Goal: Information Seeking & Learning: Find contact information

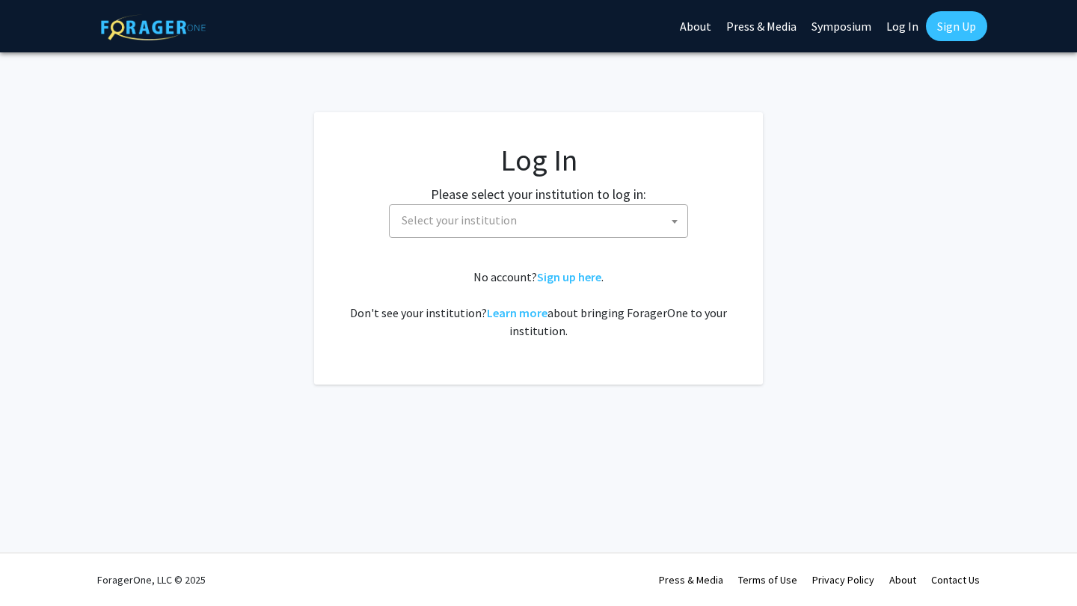
select select
click at [454, 215] on span "Select your institution" at bounding box center [459, 219] width 115 height 15
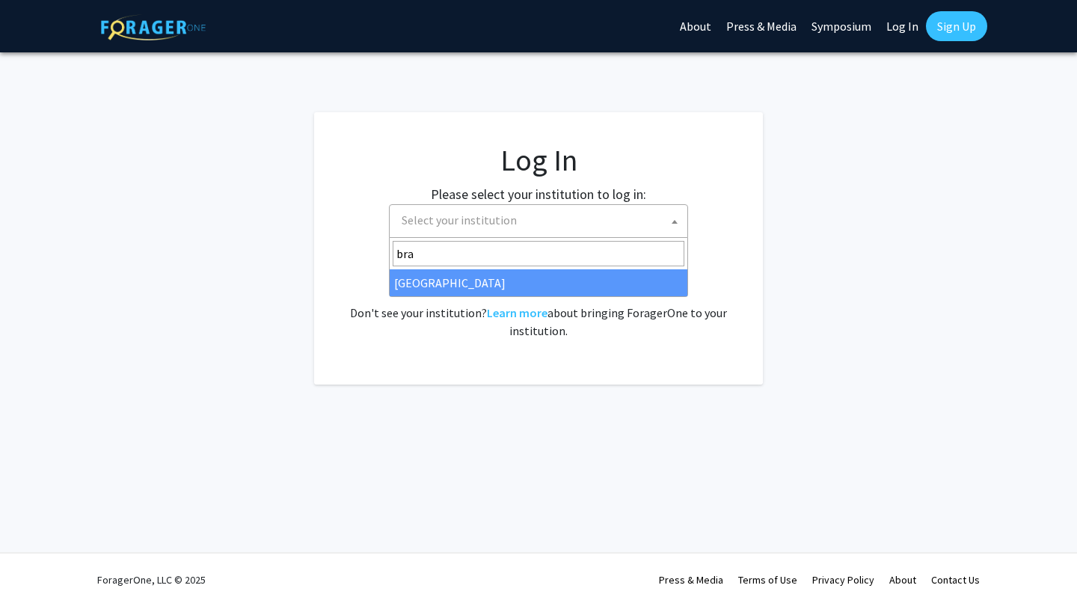
type input "bra"
select select "10"
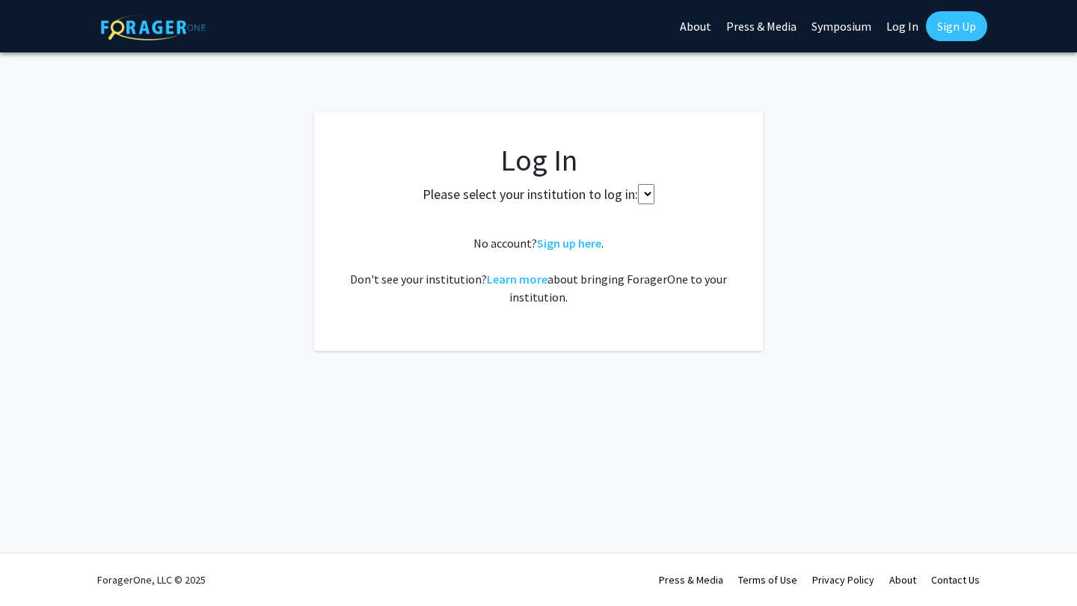
select select
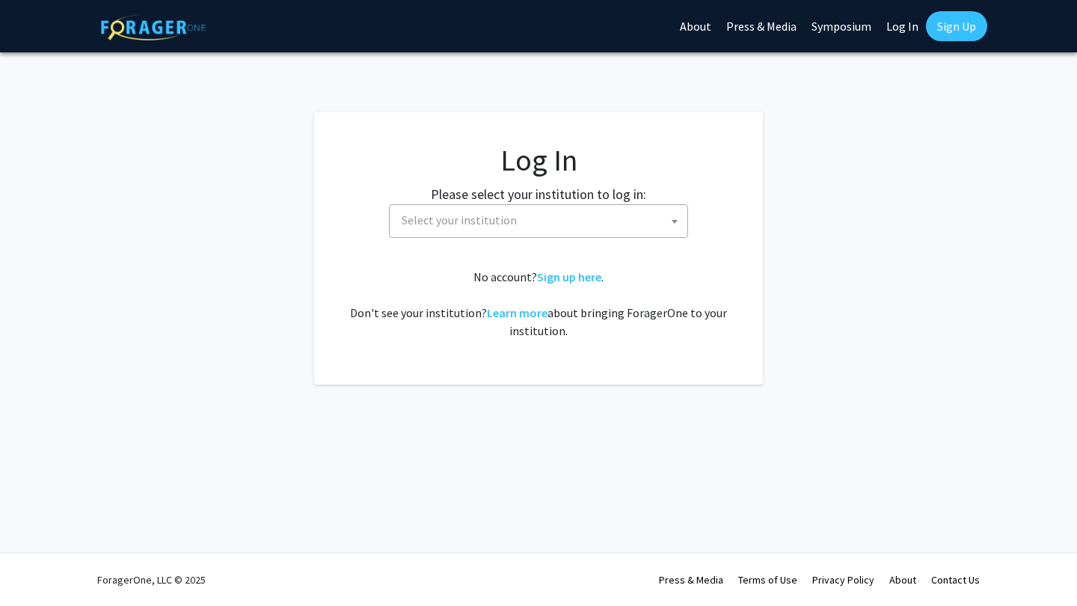
click at [627, 221] on span "Select your institution" at bounding box center [542, 220] width 292 height 31
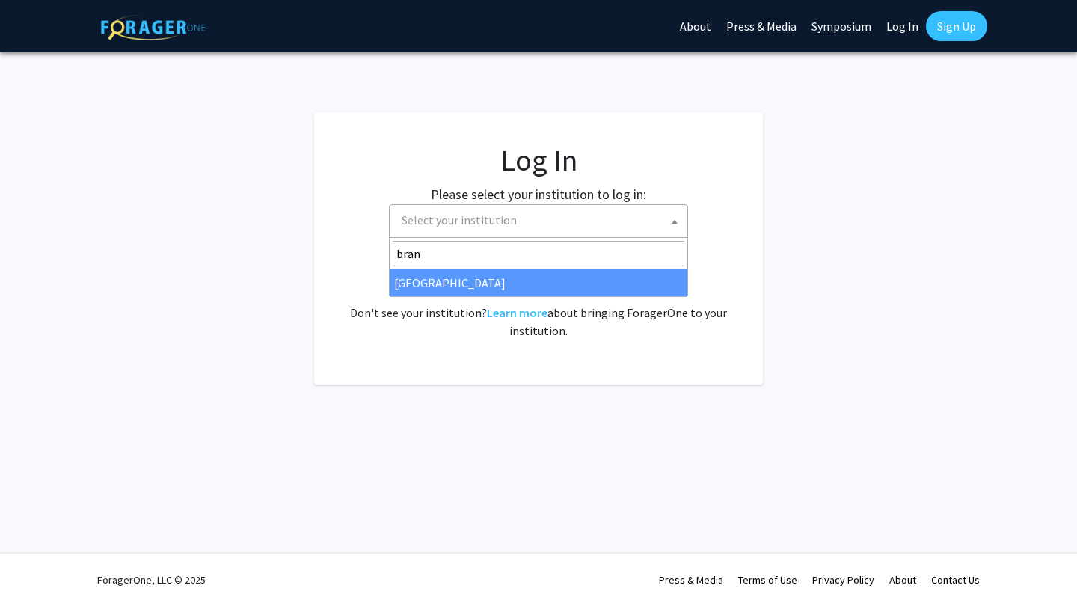
type input "brand"
select select "10"
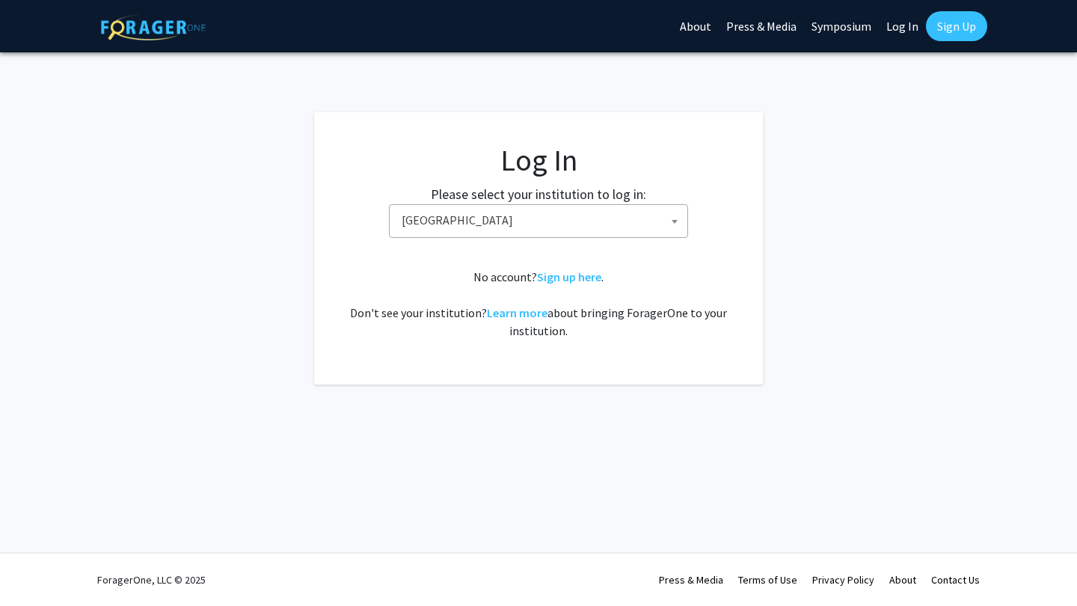
click at [358, 266] on fg-card-body "Log In Please select your institution to log in: [GEOGRAPHIC_DATA] [GEOGRAPHIC_…" at bounding box center [538, 248] width 389 height 212
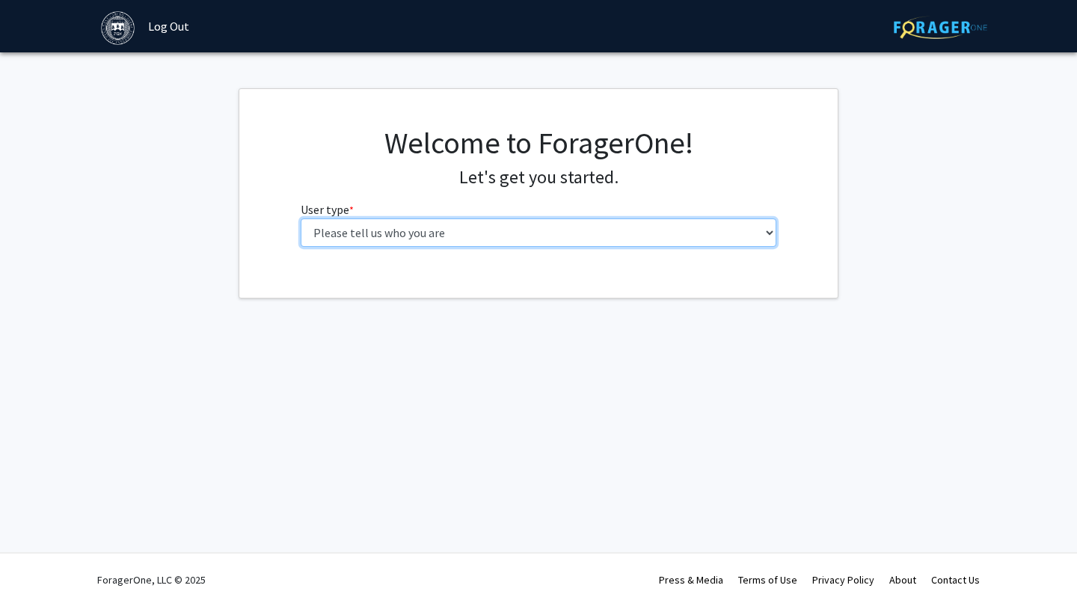
select select "1: undergrad"
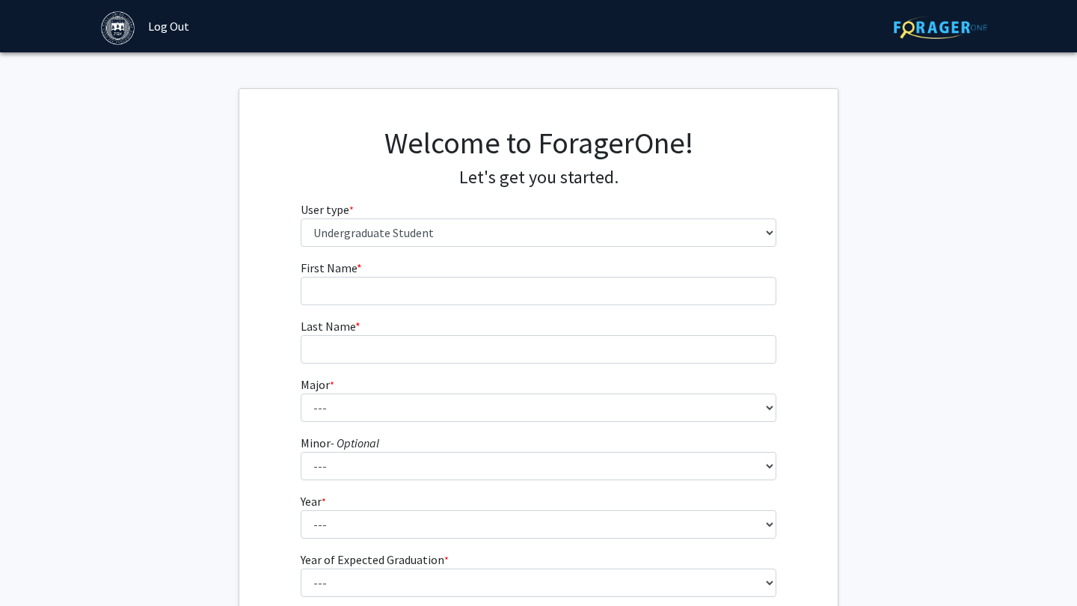
click at [379, 273] on fg-input "First Name * required" at bounding box center [539, 282] width 476 height 46
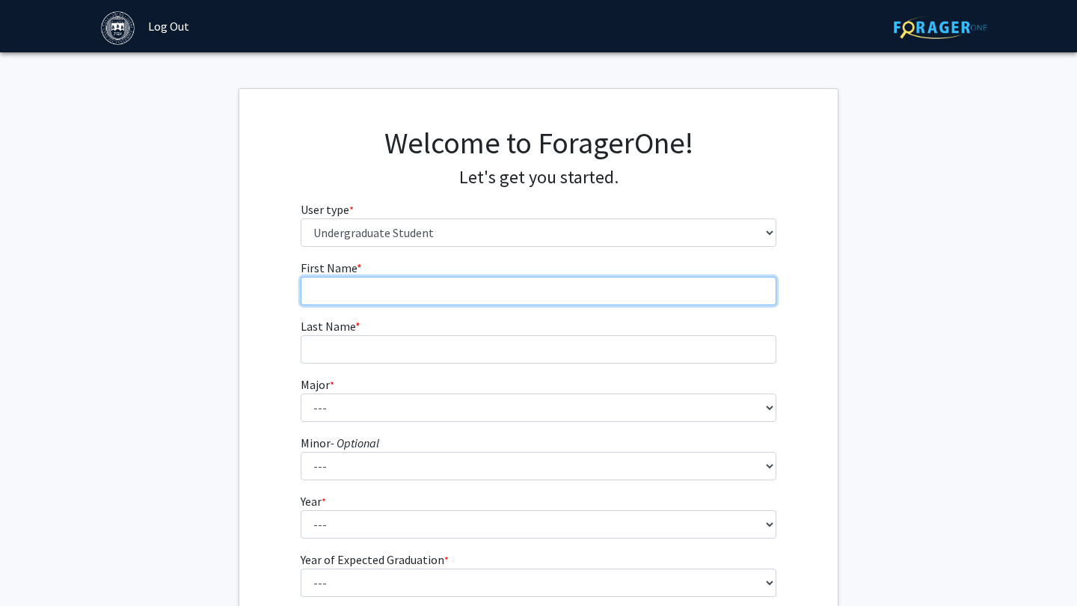
click at [379, 279] on input "First Name * required" at bounding box center [539, 291] width 476 height 28
type input "L"
type input "Lev"
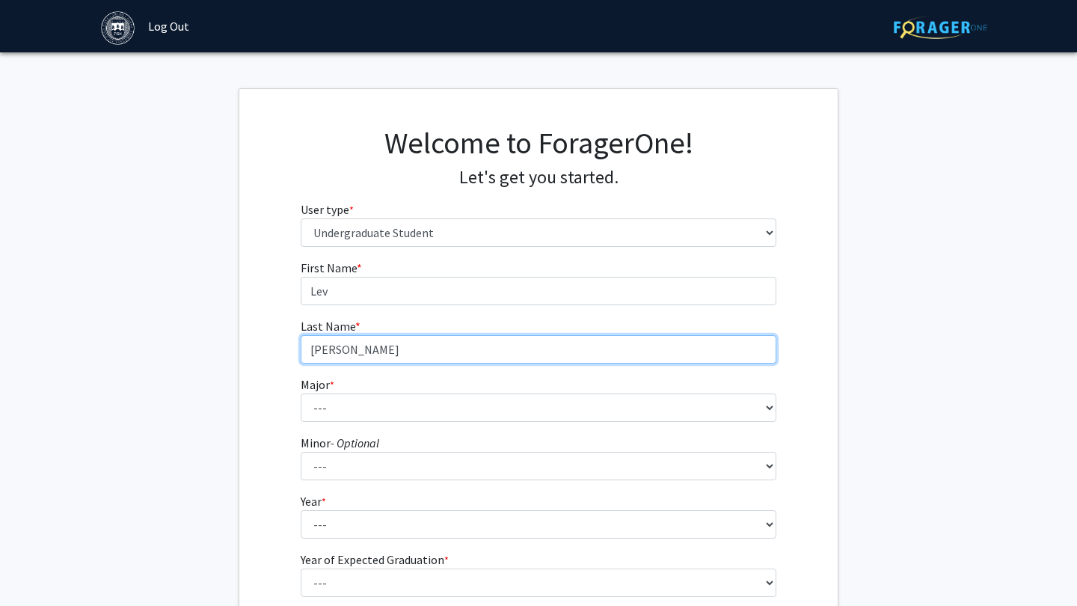
type input "[PERSON_NAME]"
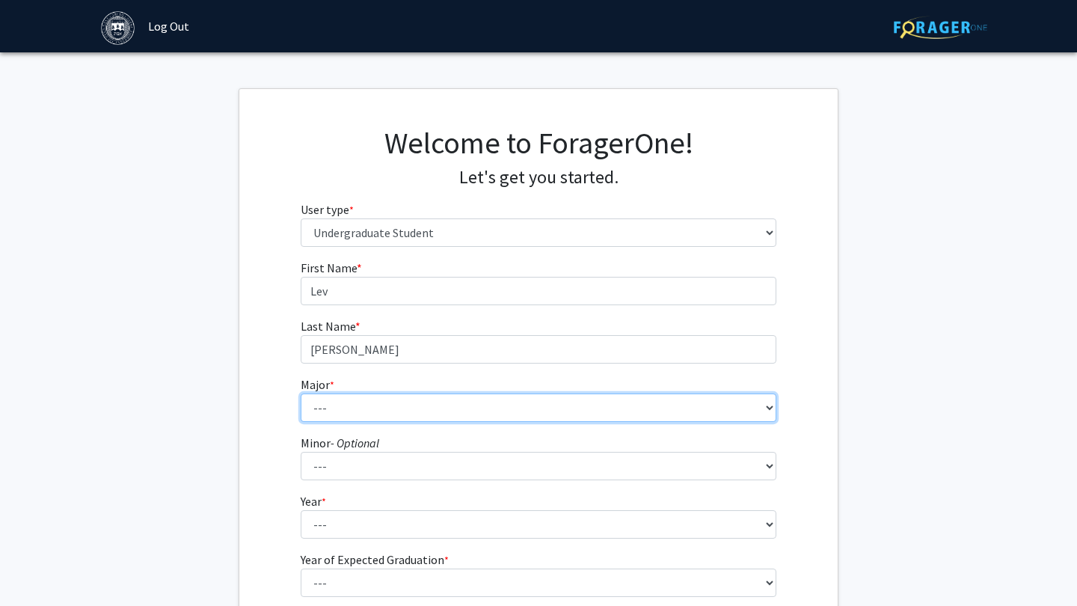
select select "36: 602"
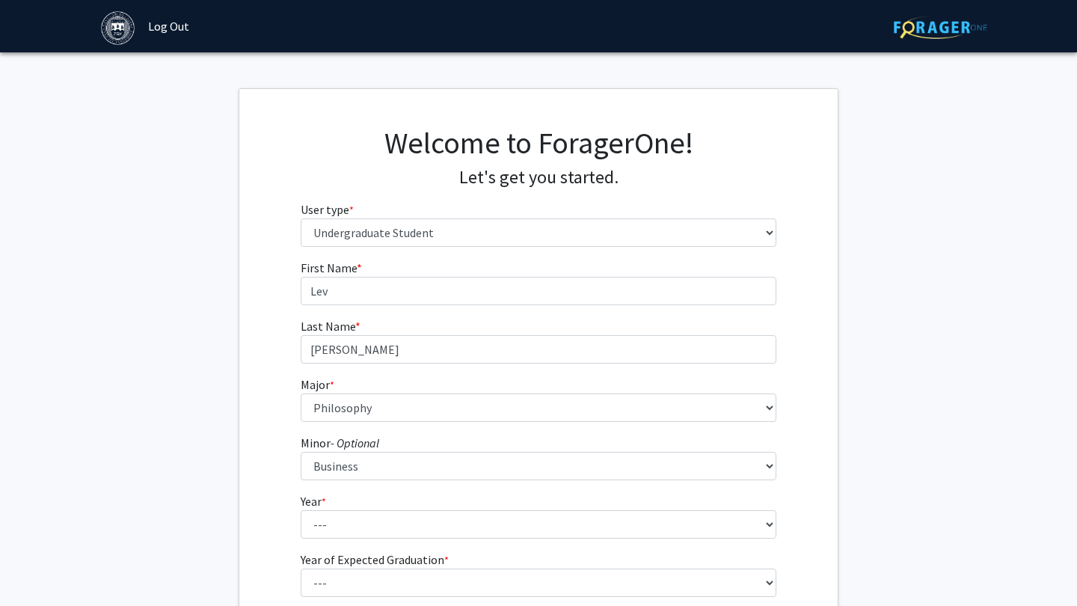
click at [230, 509] on fg-get-started "Welcome to ForagerOne! Let's get you started. User type * required Please tell …" at bounding box center [538, 383] width 1077 height 590
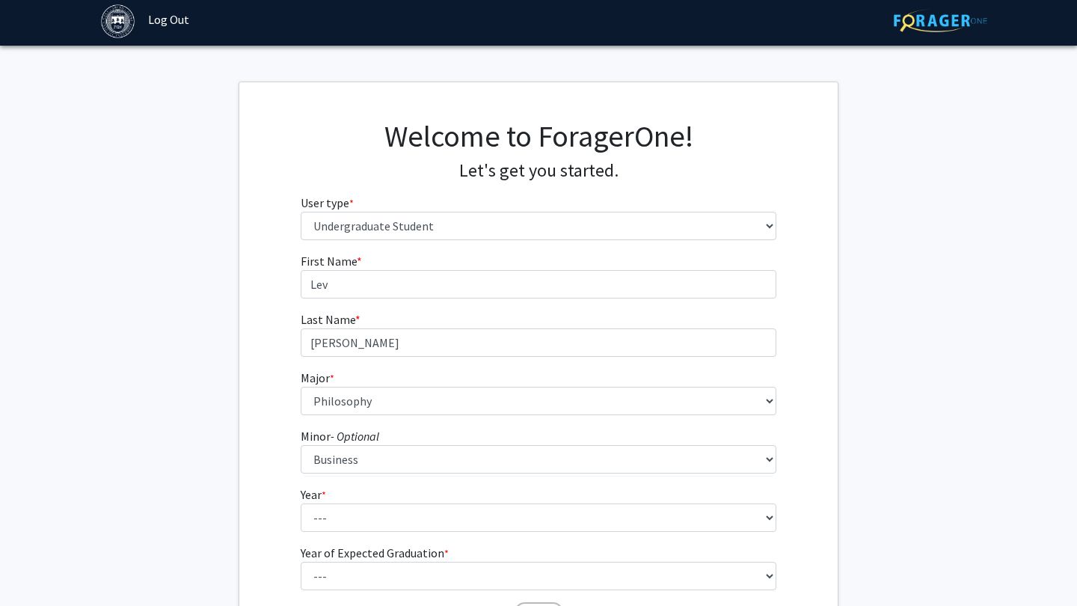
scroll to position [147, 0]
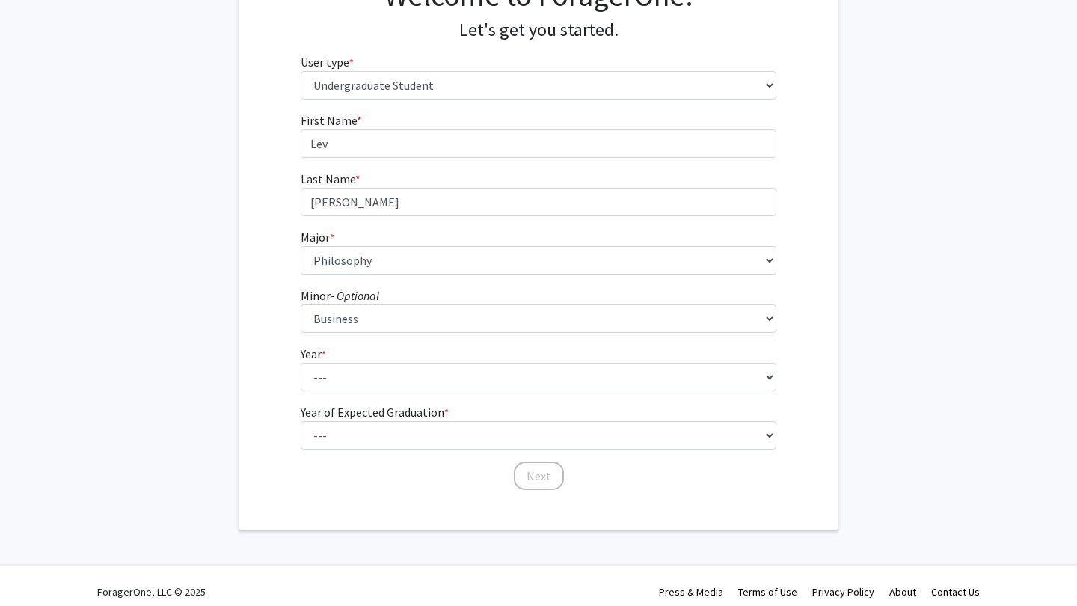
click at [188, 411] on fg-get-started "Welcome to ForagerOne! Let's get you started. User type * required Please tell …" at bounding box center [538, 236] width 1077 height 590
click at [316, 390] on form "First Name * required [PERSON_NAME] Last Name * required [PERSON_NAME] Major * …" at bounding box center [539, 293] width 476 height 365
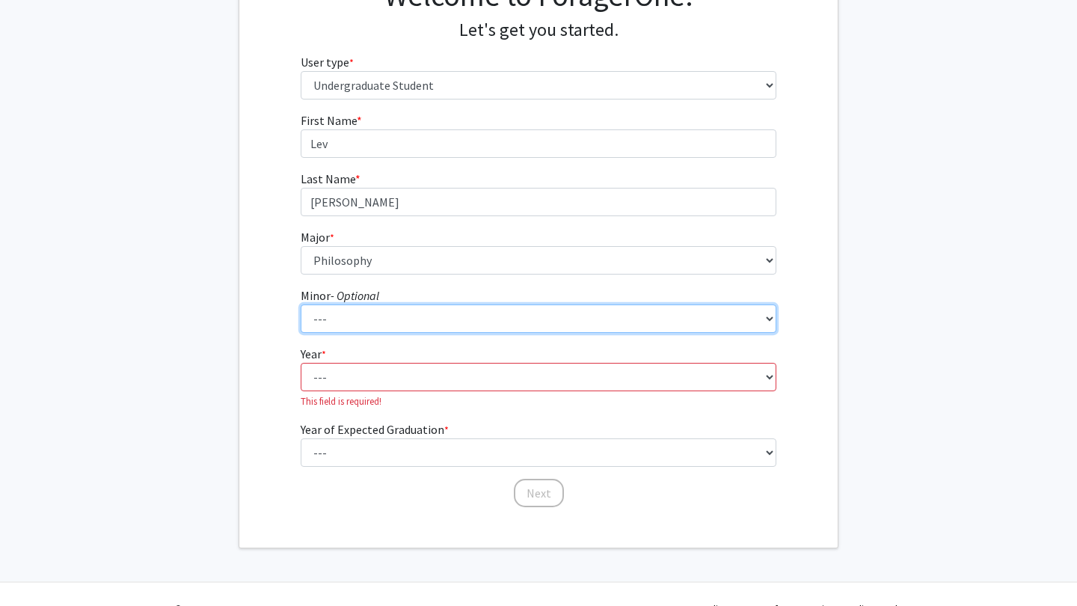
select select "6: 358"
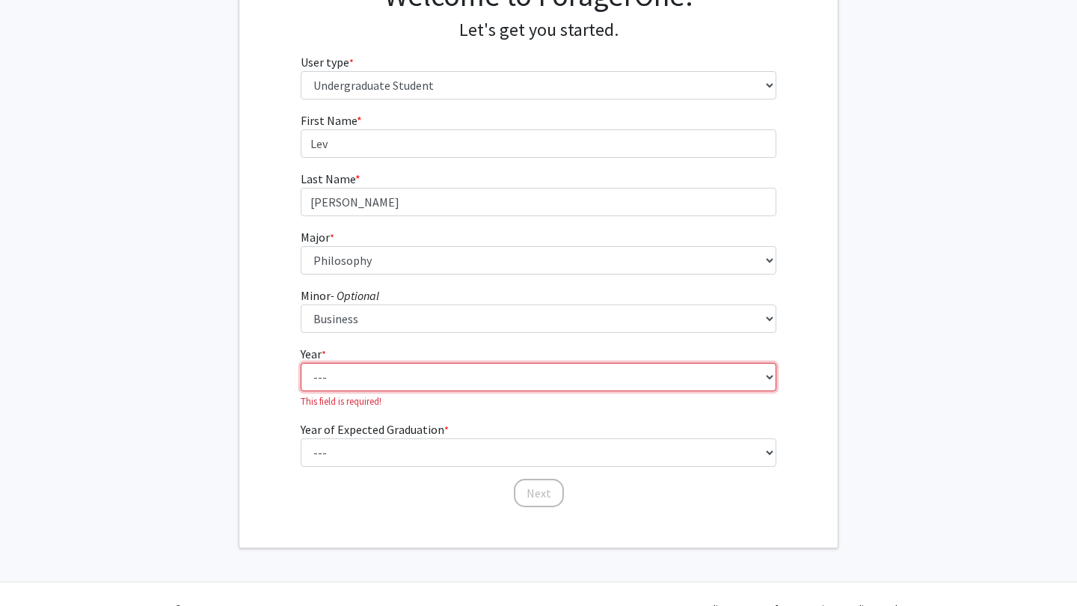
select select "2: sophomore"
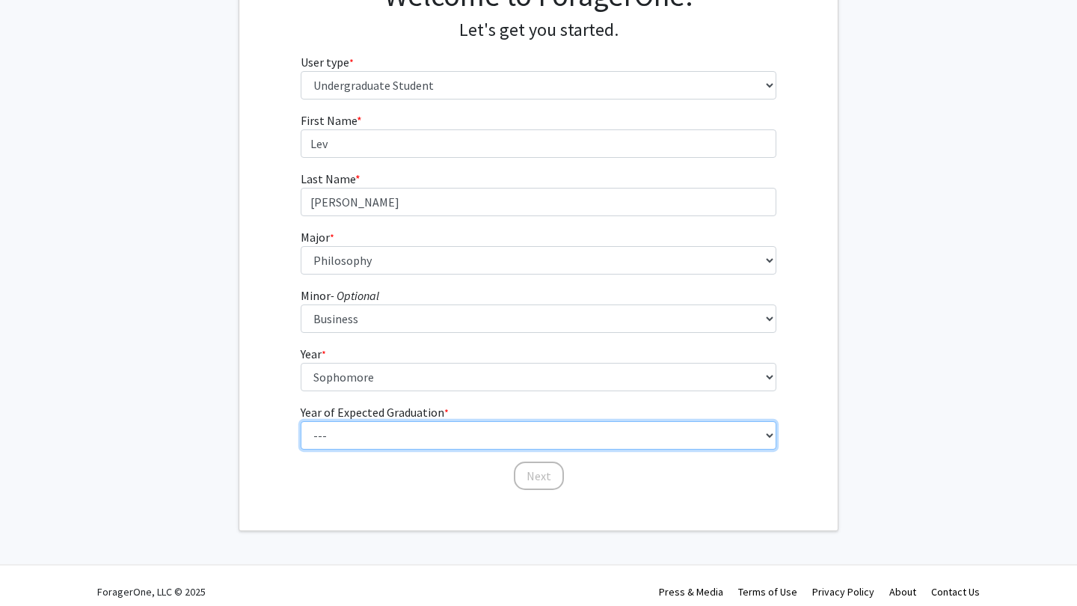
select select "4: 2028"
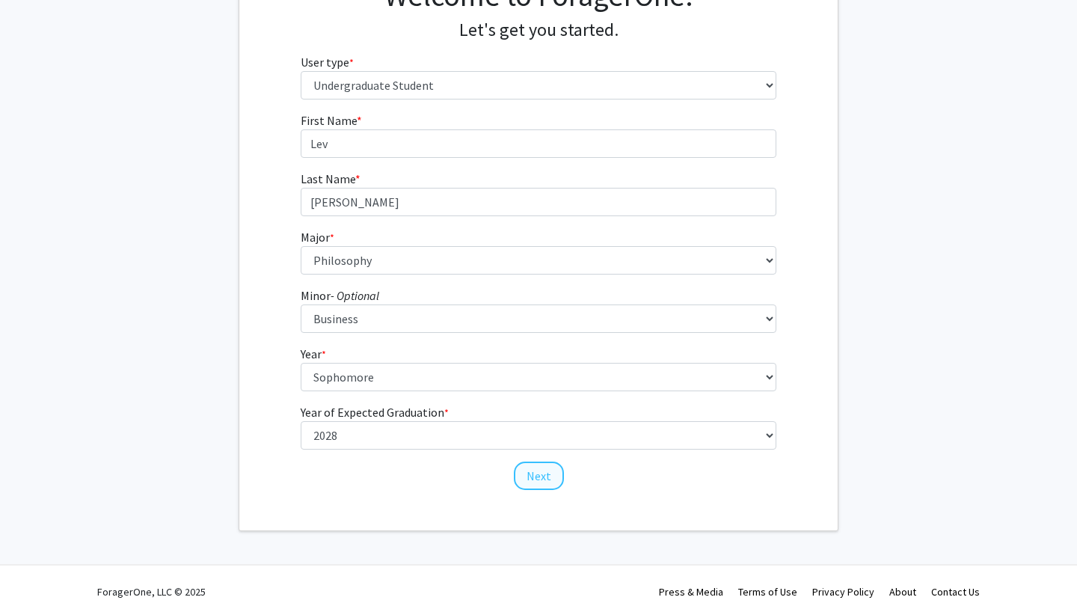
click at [532, 470] on button "Next" at bounding box center [539, 475] width 50 height 28
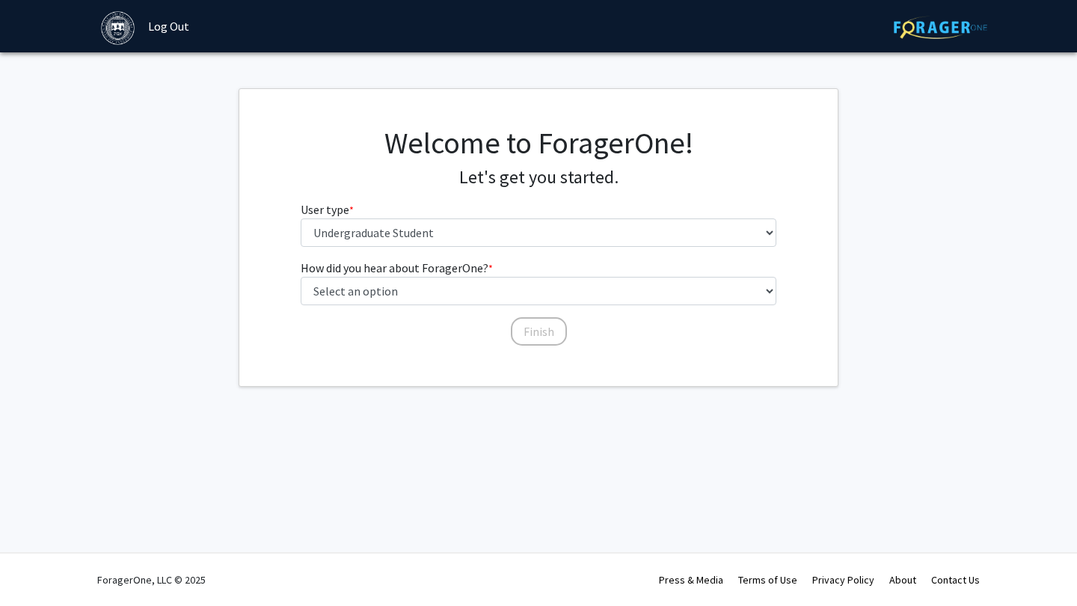
scroll to position [0, 0]
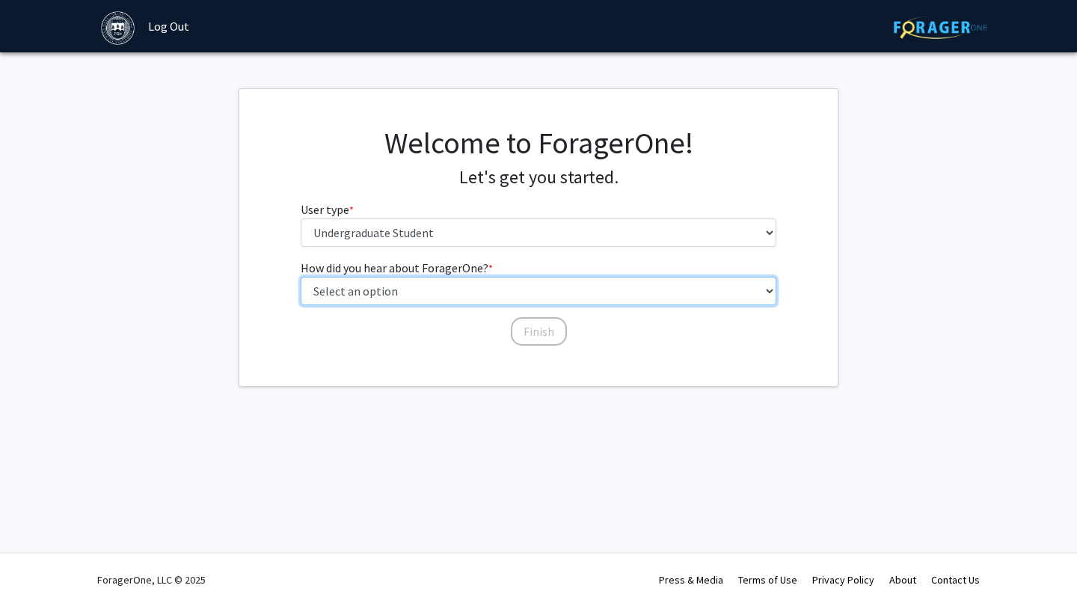
select select "4: university_email"
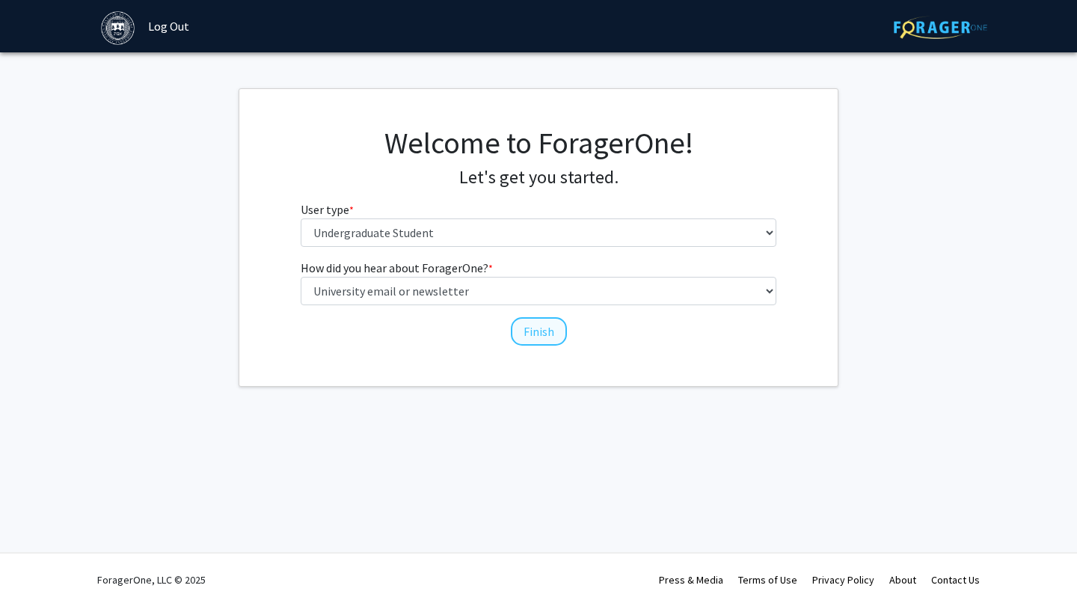
click at [536, 326] on button "Finish" at bounding box center [539, 331] width 56 height 28
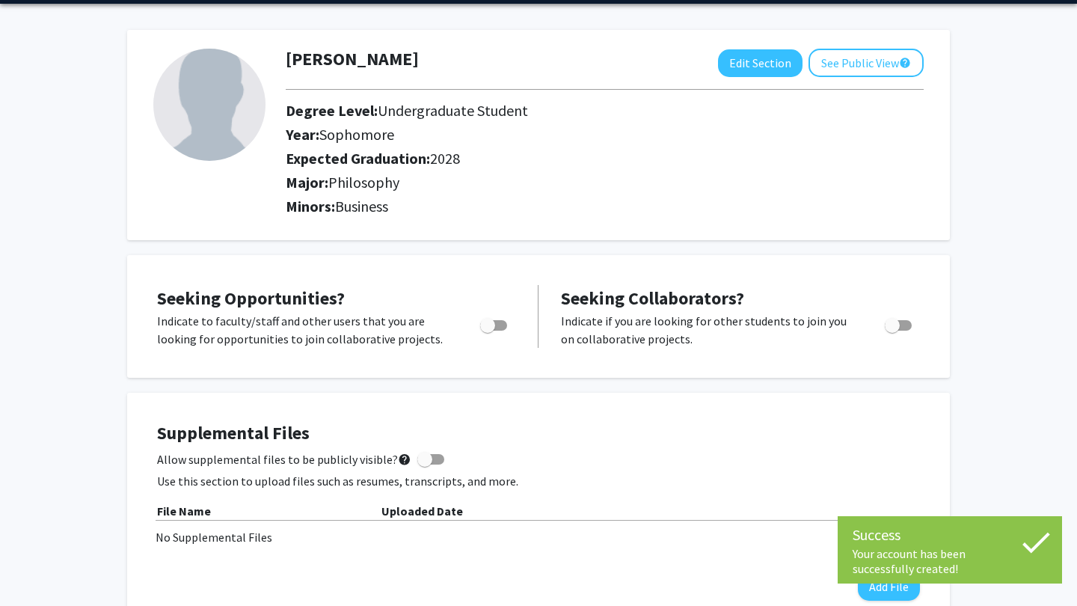
scroll to position [89, 0]
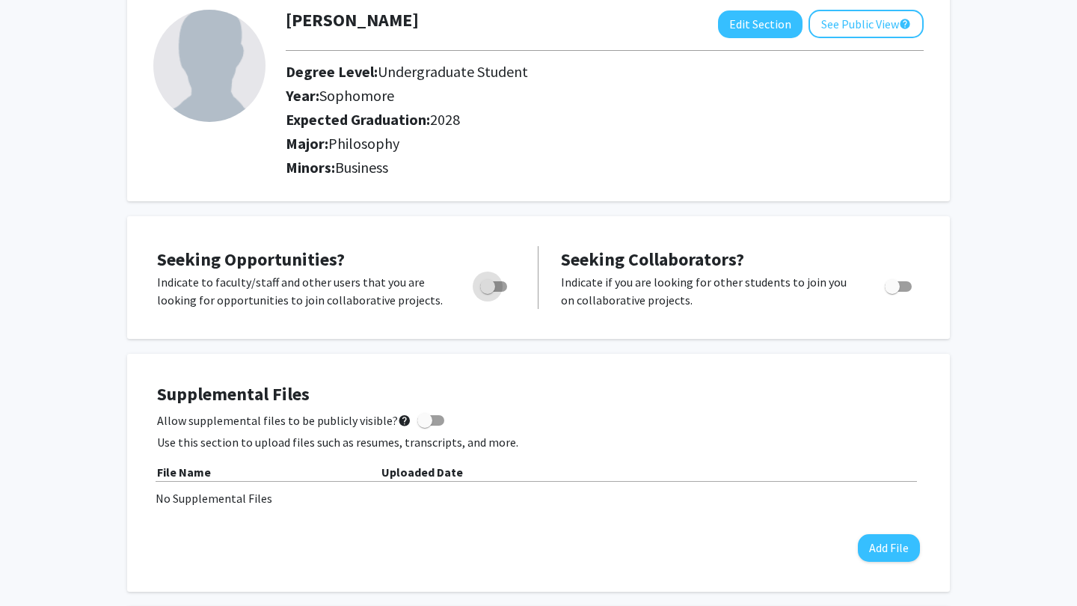
click at [500, 288] on span "Toggle" at bounding box center [493, 286] width 27 height 10
click at [488, 292] on input "Are you actively seeking opportunities?" at bounding box center [487, 292] width 1 height 1
checkbox input "true"
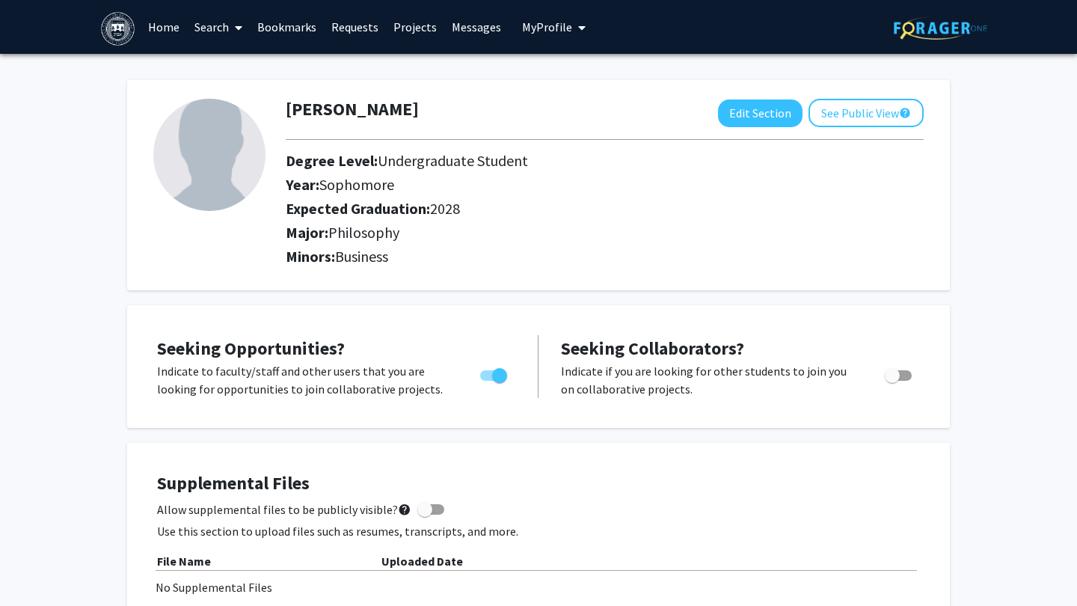
scroll to position [0, 0]
click at [411, 27] on link "Projects" at bounding box center [415, 27] width 58 height 52
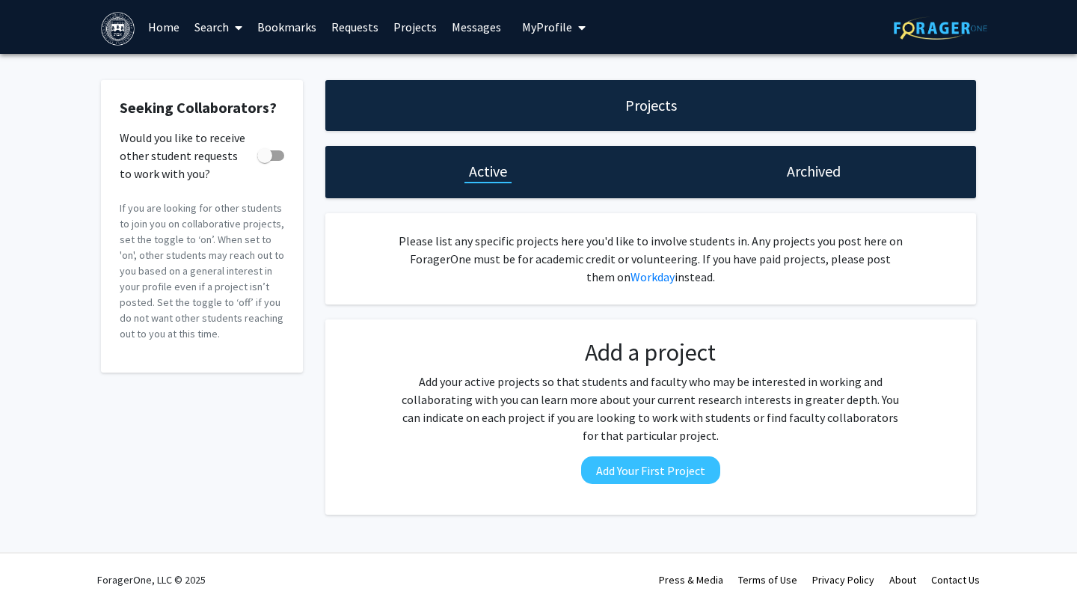
click at [167, 23] on link "Home" at bounding box center [164, 27] width 46 height 52
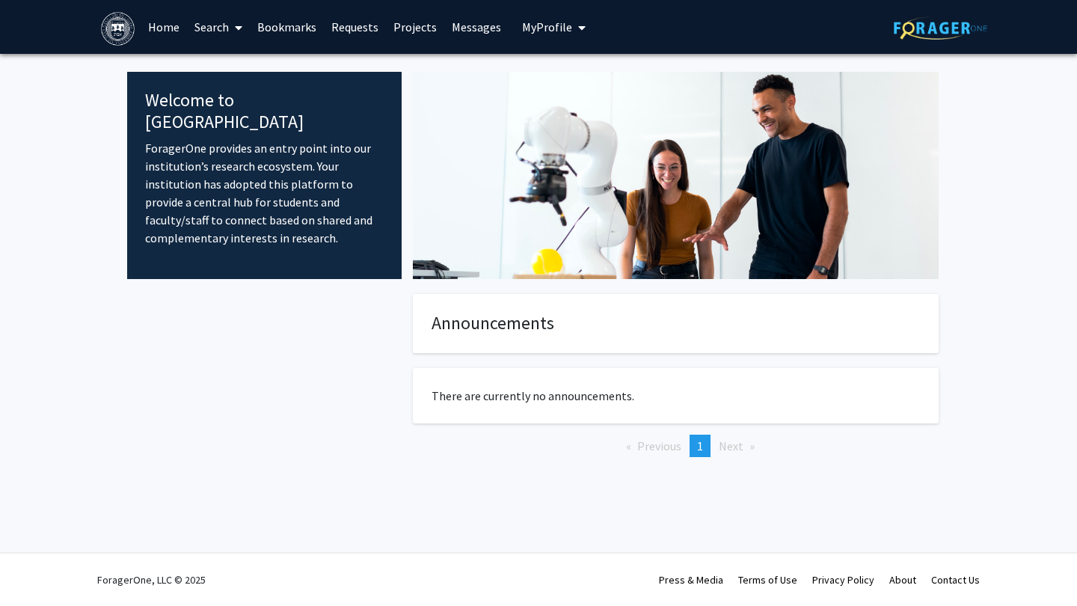
click at [203, 24] on link "Search" at bounding box center [218, 27] width 63 height 52
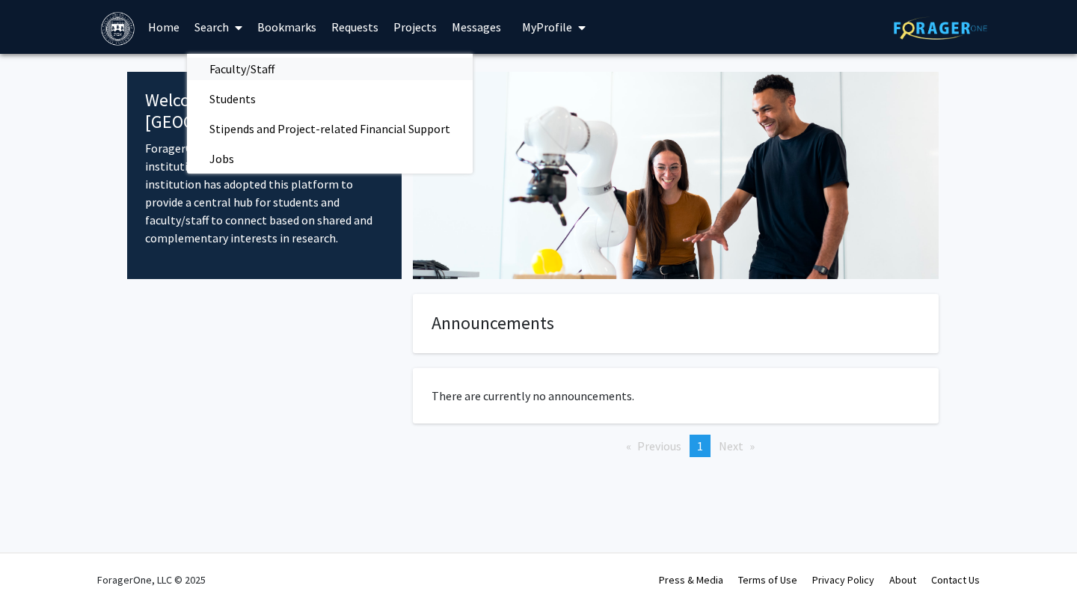
click at [226, 74] on span "Faculty/Staff" at bounding box center [242, 69] width 110 height 30
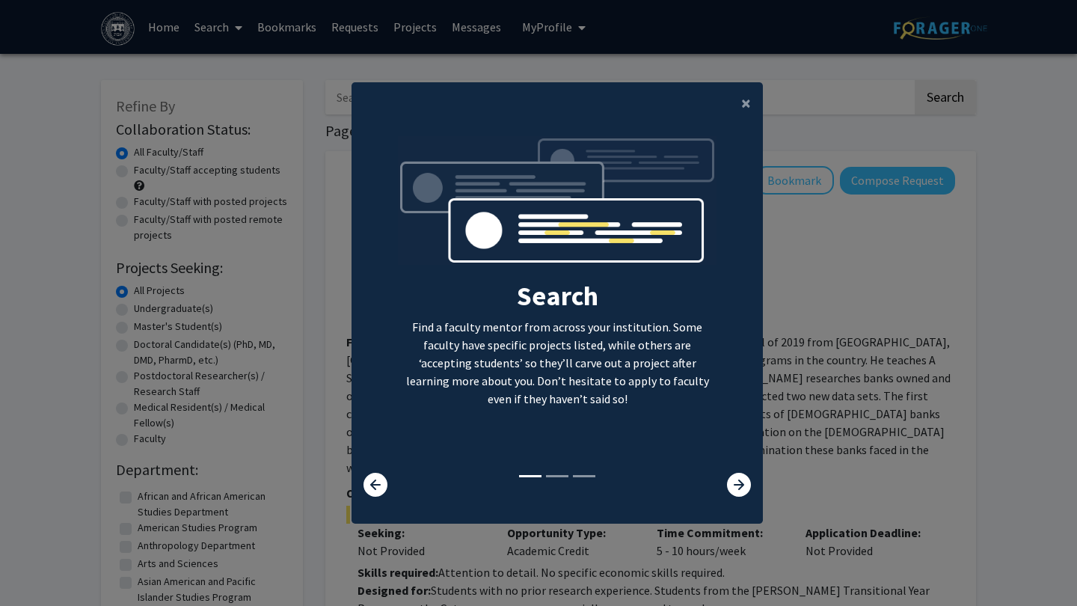
click at [728, 93] on div "×" at bounding box center [557, 103] width 411 height 42
click at [742, 93] on span "×" at bounding box center [746, 102] width 10 height 23
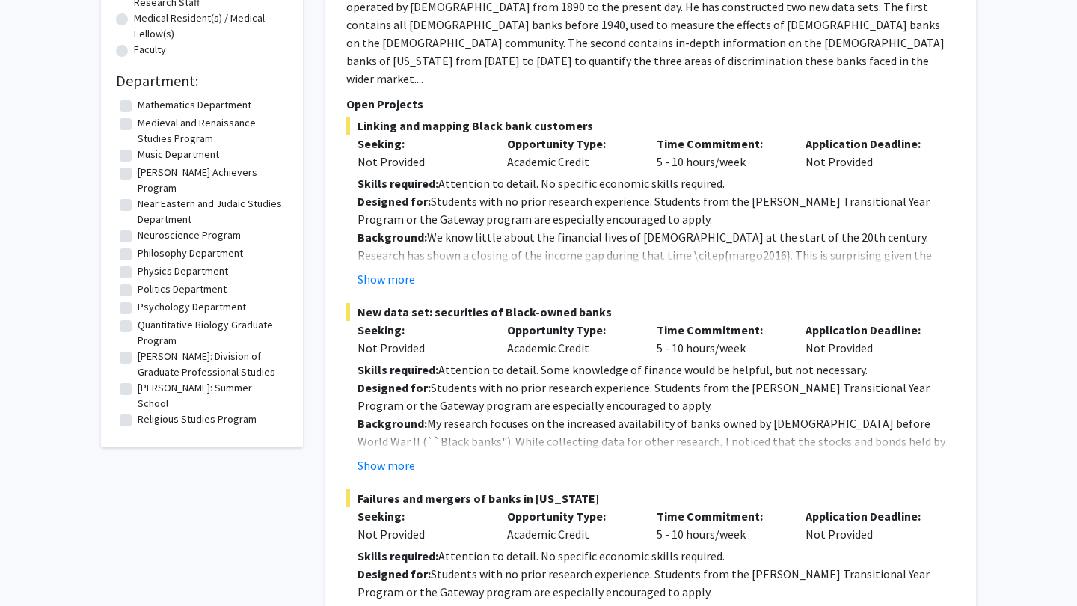
scroll to position [1412, 0]
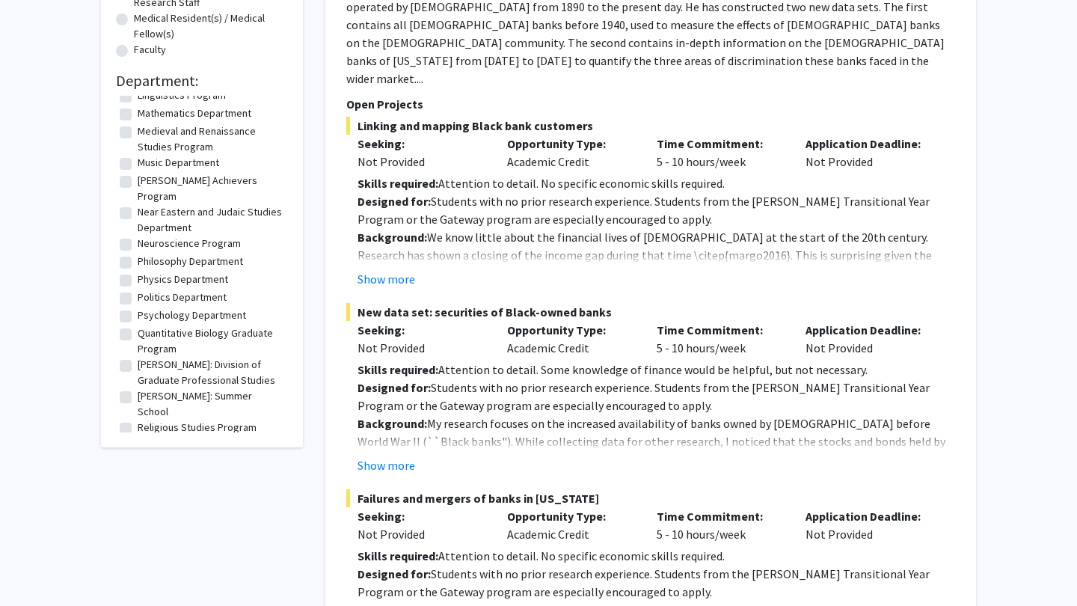
click at [138, 254] on label "Philosophy Department" at bounding box center [190, 262] width 105 height 16
click at [138, 254] on input "Philosophy Department" at bounding box center [143, 259] width 10 height 10
checkbox input "true"
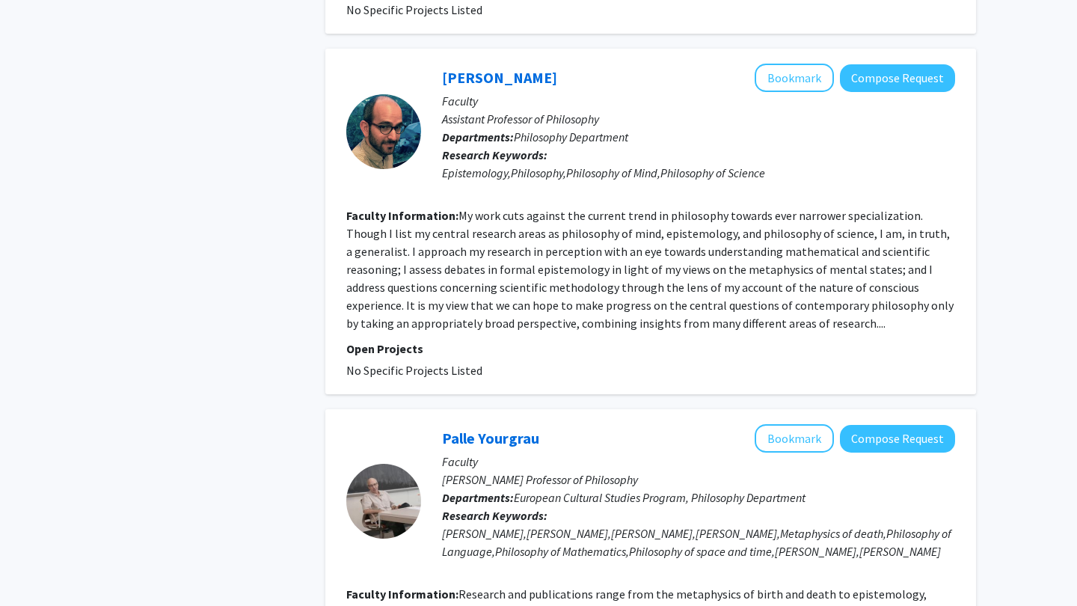
scroll to position [1614, 0]
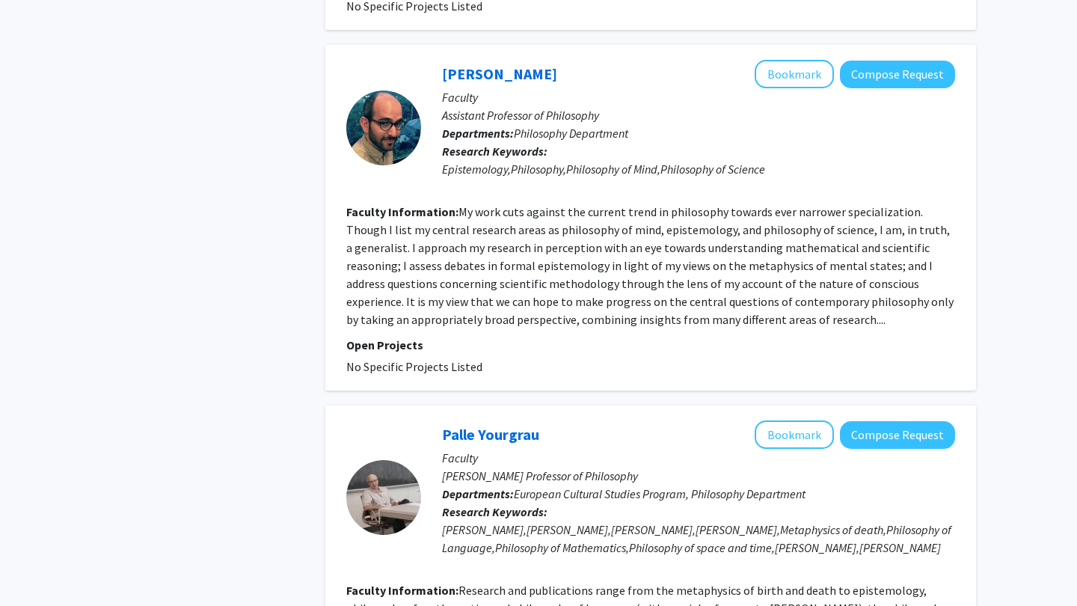
click at [1014, 132] on div "Refine By Collaboration Status: Collaboration Status All Faculty/Staff Collabor…" at bounding box center [538, 358] width 1077 height 3837
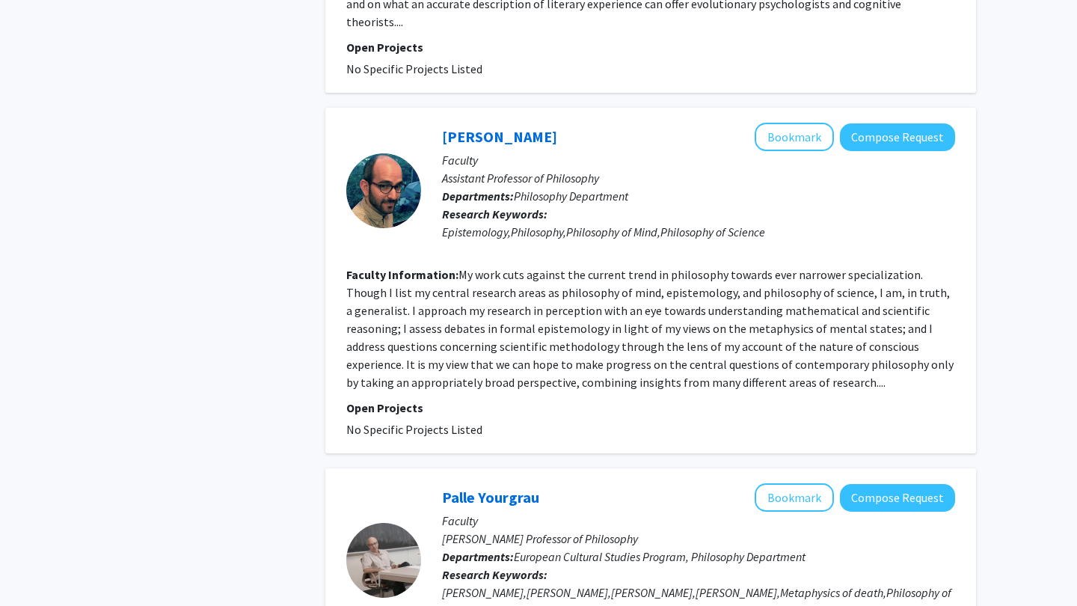
scroll to position [1549, 0]
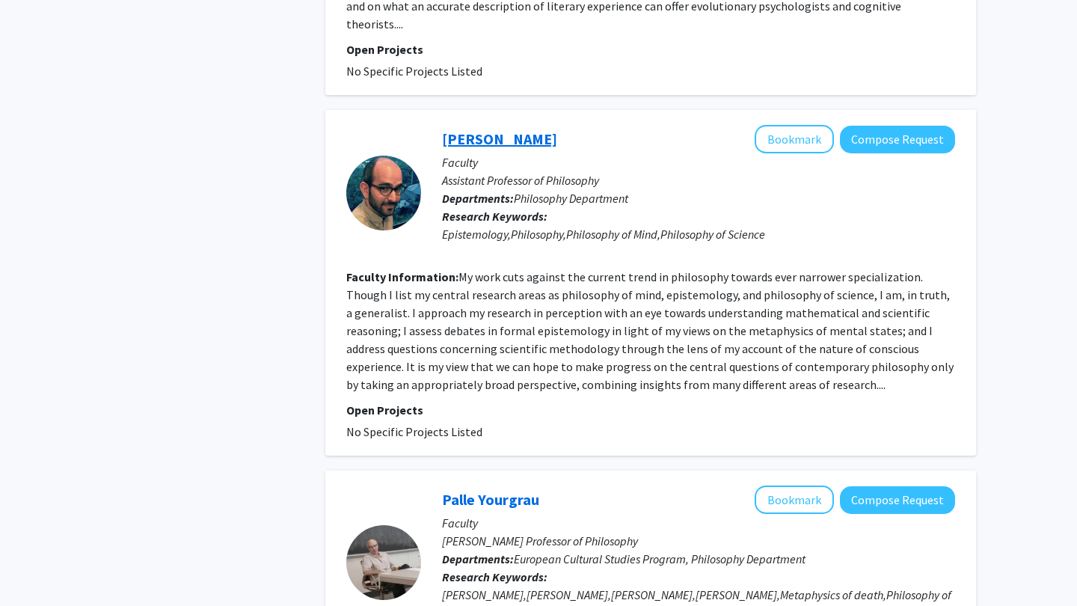
click at [461, 129] on link "Peter Epstein" at bounding box center [499, 138] width 115 height 19
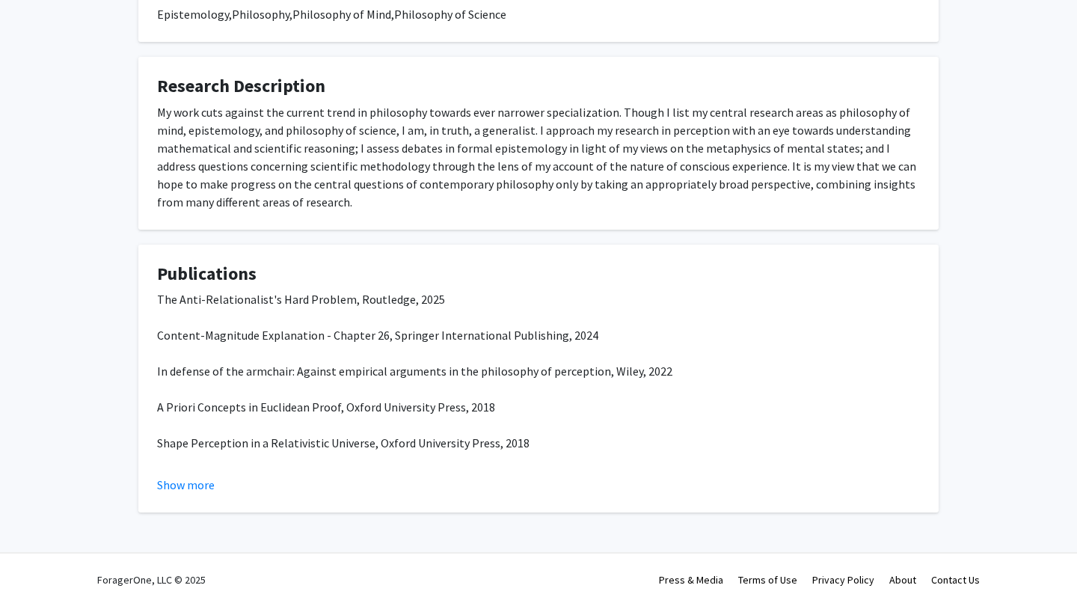
scroll to position [289, 0]
click at [251, 449] on span "Shape Perception in a Relativistic Universe, Oxford University Press, 2018" at bounding box center [343, 442] width 372 height 15
click at [241, 419] on p "The Anti-Relationalist's Hard Problem, Routledge, 2025 Content-Magnitude Explan…" at bounding box center [538, 397] width 763 height 215
click at [246, 382] on p "The Anti-Relationalist's Hard Problem, Routledge, 2025 Content-Magnitude Explan…" at bounding box center [538, 397] width 763 height 215
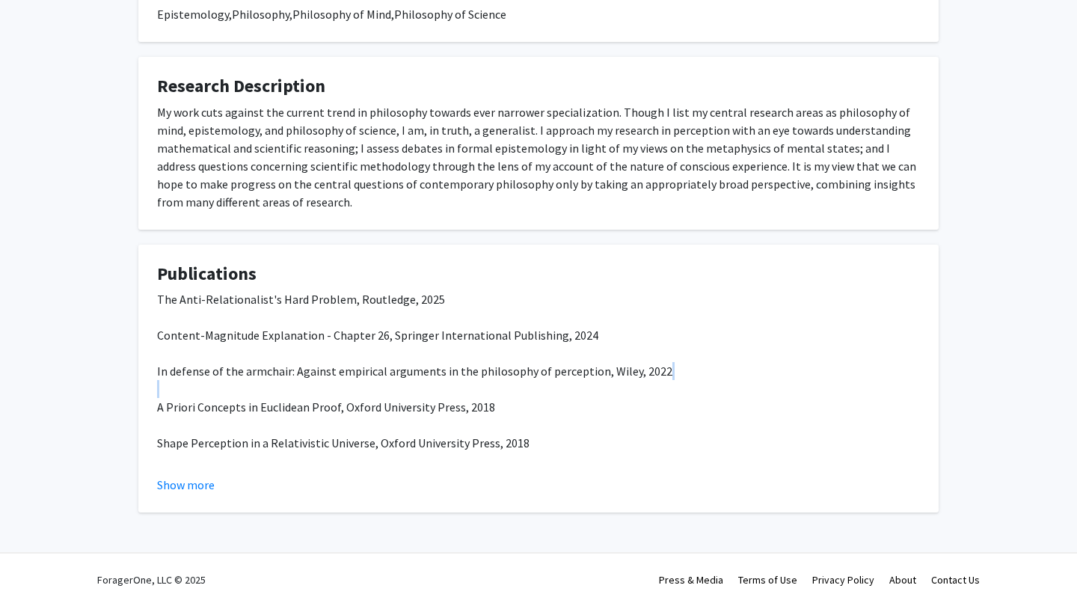
click at [246, 382] on p "The Anti-Relationalist's Hard Problem, Routledge, 2025 Content-Magnitude Explan…" at bounding box center [538, 397] width 763 height 215
click at [187, 474] on fg-read-more "The Anti-Relationalist's Hard Problem, Routledge, 2025 Content-Magnitude Explan…" at bounding box center [538, 391] width 763 height 203
click at [187, 485] on button "Show more" at bounding box center [186, 485] width 58 height 18
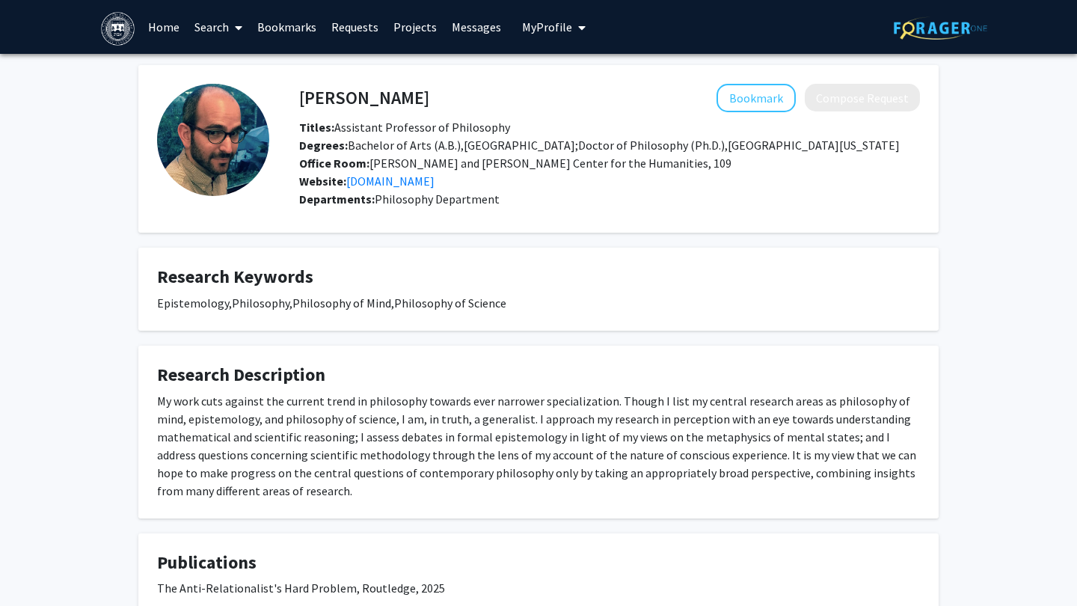
scroll to position [0, 0]
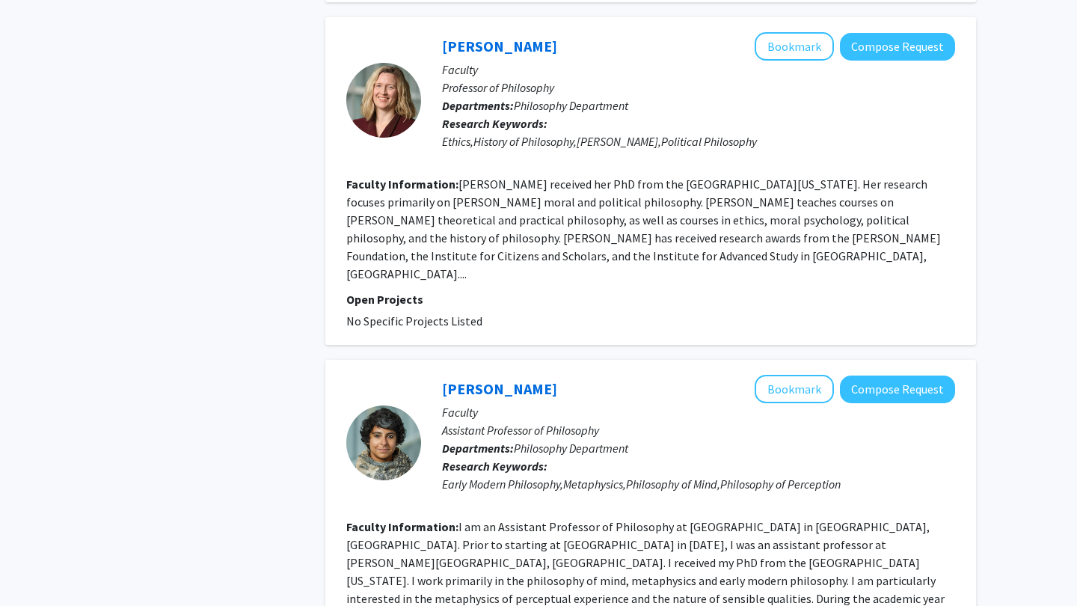
scroll to position [3083, 0]
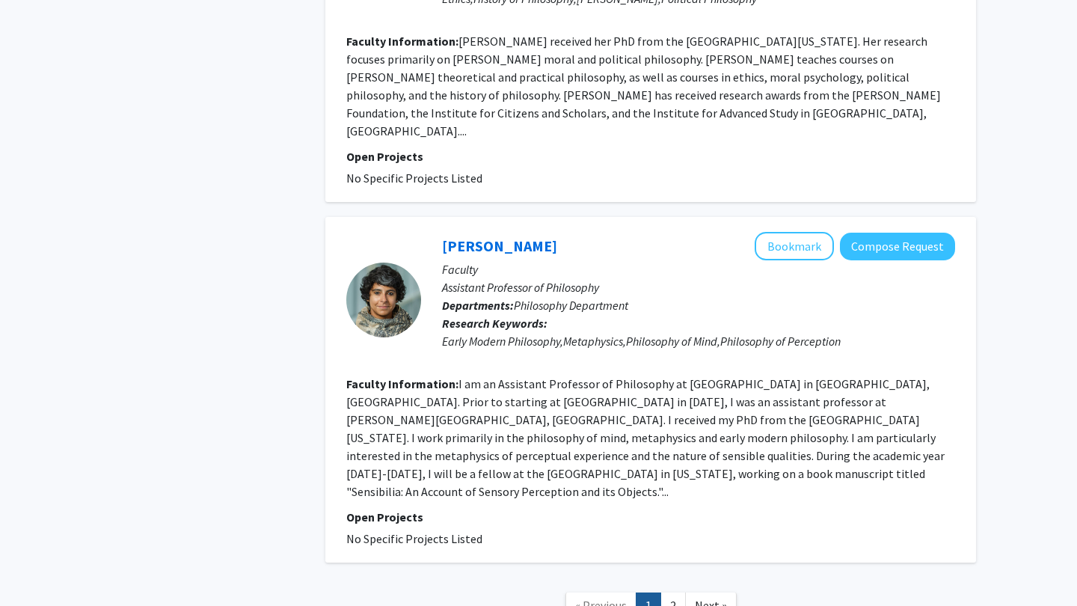
scroll to position [3210, 0]
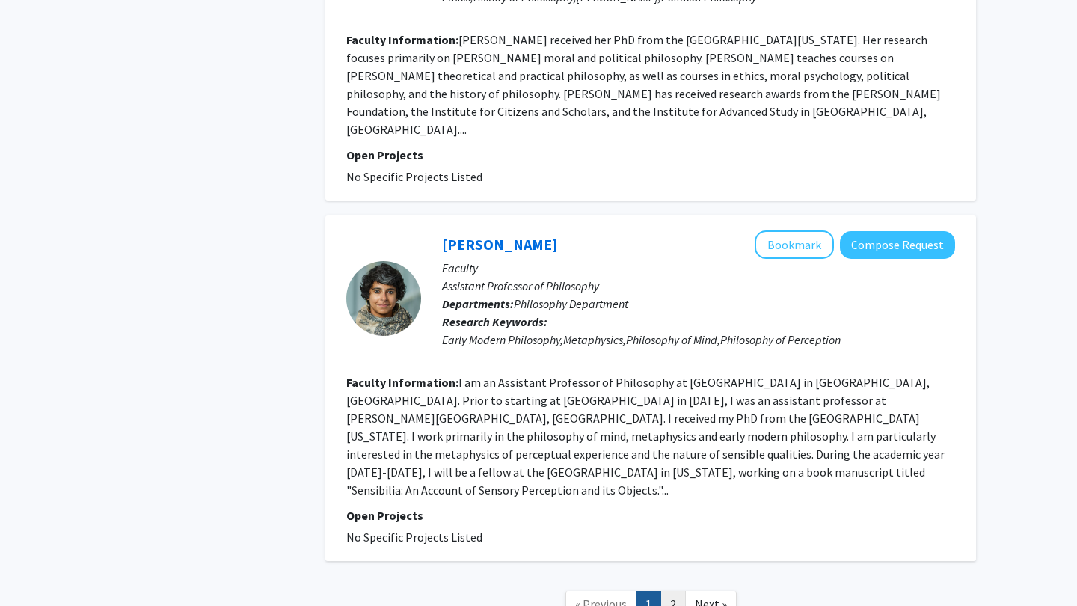
click at [663, 591] on link "2" at bounding box center [672, 604] width 25 height 26
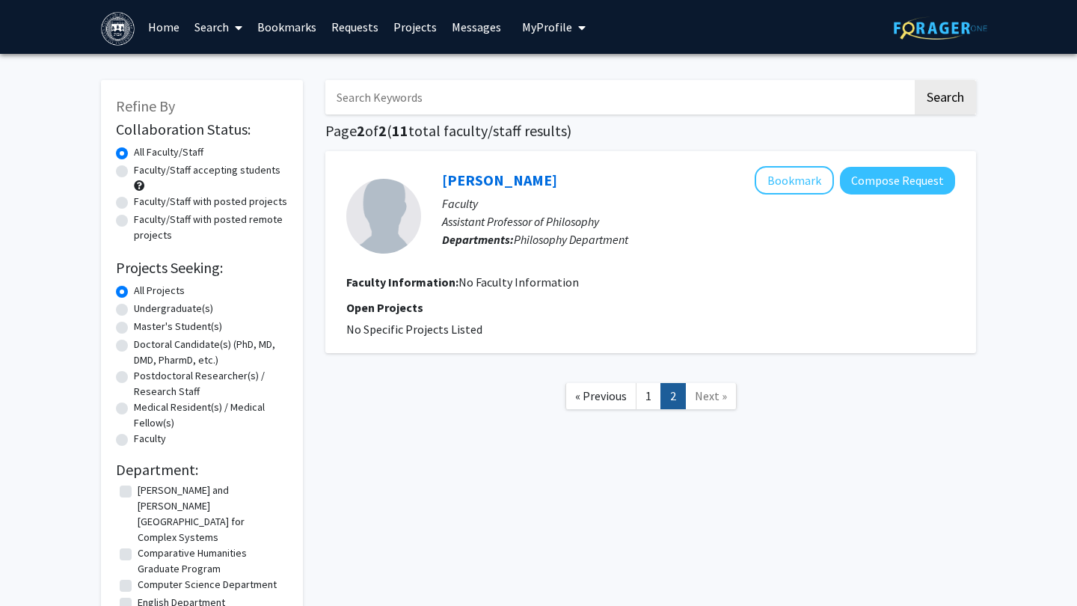
click at [134, 176] on label "Faculty/Staff accepting students" at bounding box center [207, 170] width 147 height 16
click at [134, 172] on input "Faculty/Staff accepting students" at bounding box center [139, 167] width 10 height 10
radio input "true"
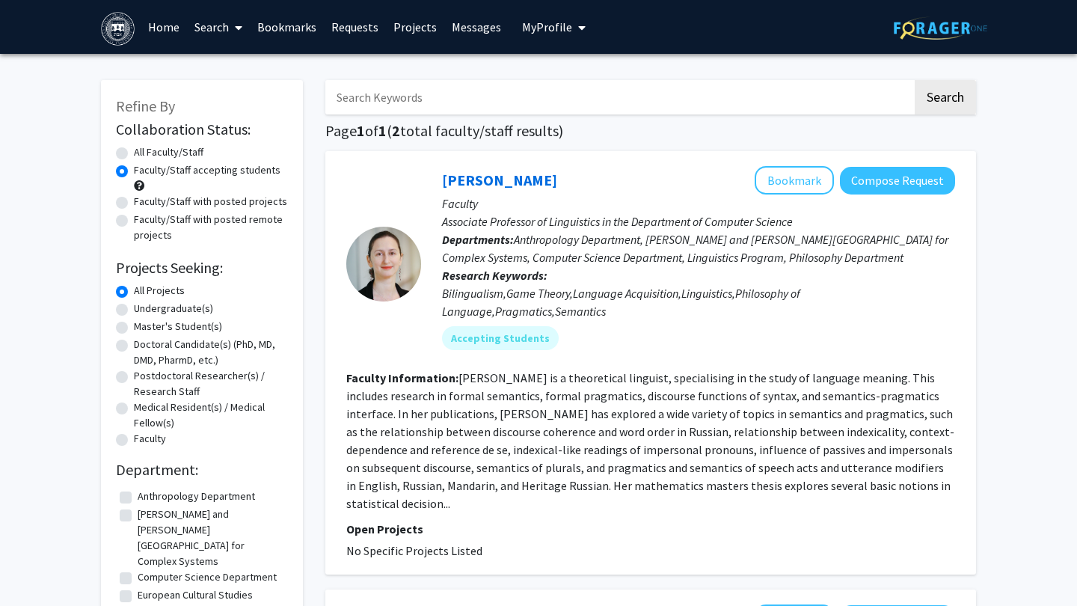
click at [123, 16] on img at bounding box center [118, 29] width 34 height 34
